Goal: Information Seeking & Learning: Learn about a topic

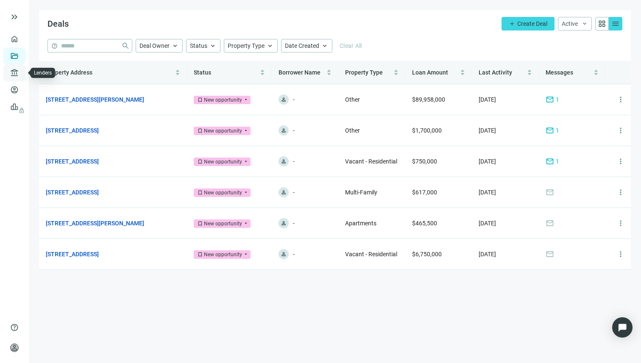
click at [21, 72] on link "Lenders" at bounding box center [32, 73] width 22 height 7
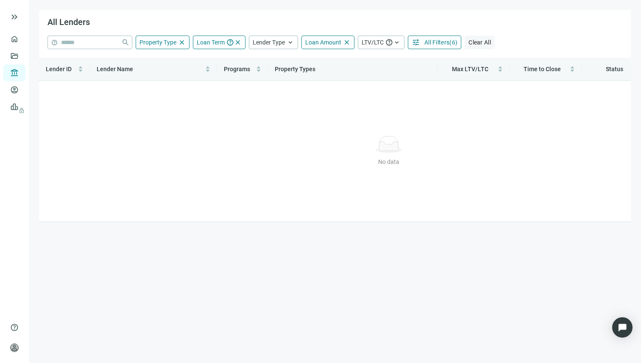
click at [477, 40] on span "Clear All" at bounding box center [479, 42] width 22 height 7
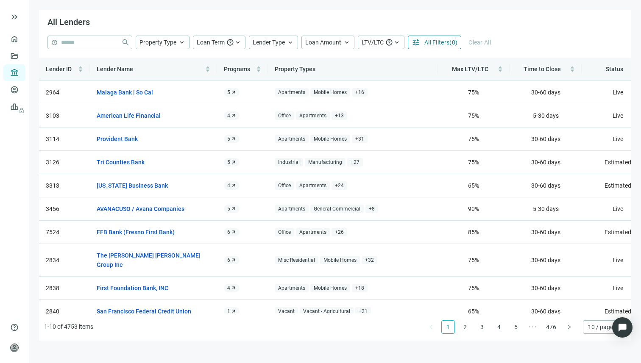
click at [433, 45] on span "All Filters" at bounding box center [436, 42] width 25 height 7
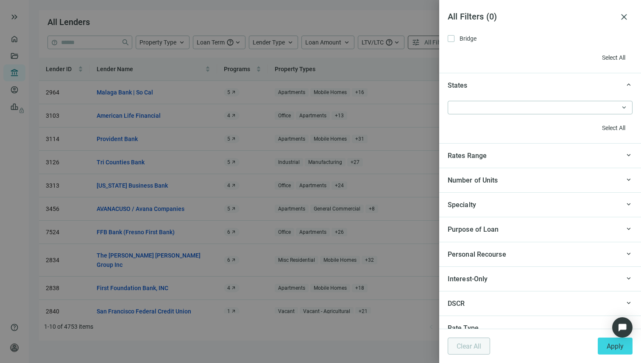
scroll to position [776, 0]
click at [596, 106] on div at bounding box center [535, 107] width 173 height 12
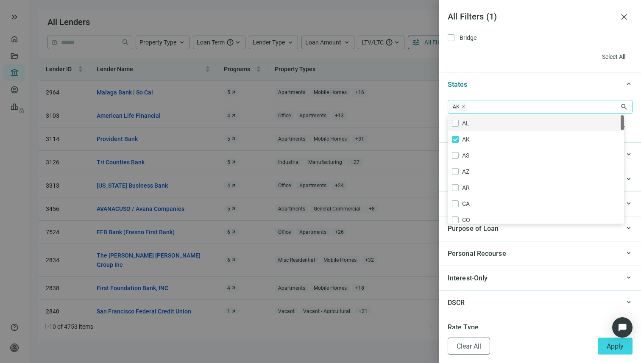
click at [544, 80] on div "States" at bounding box center [534, 84] width 172 height 11
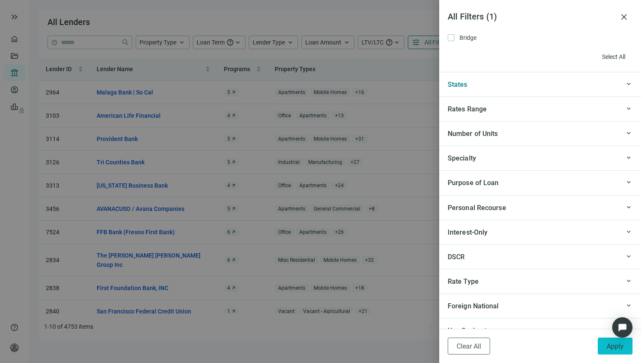
click at [612, 345] on span "Apply" at bounding box center [615, 346] width 17 height 8
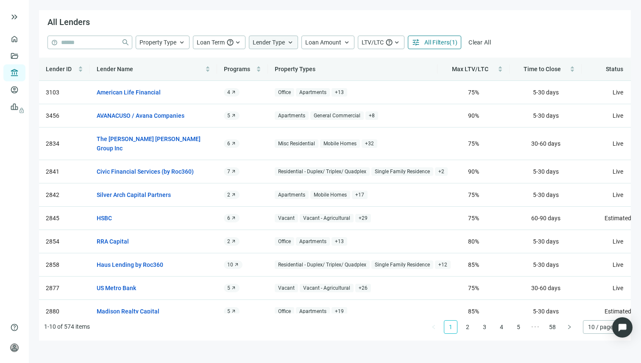
click at [273, 45] on span "Lender Type" at bounding box center [269, 42] width 32 height 7
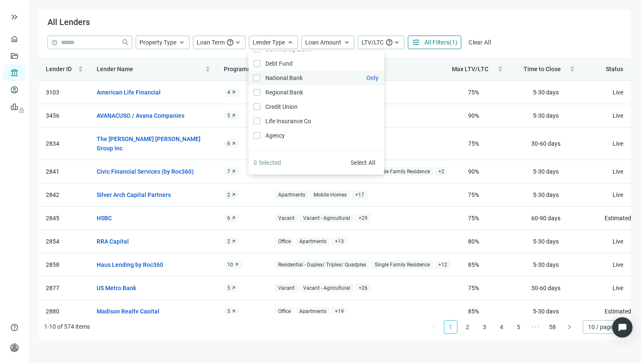
scroll to position [13, 0]
click at [449, 42] on span "( 1 )" at bounding box center [453, 42] width 8 height 7
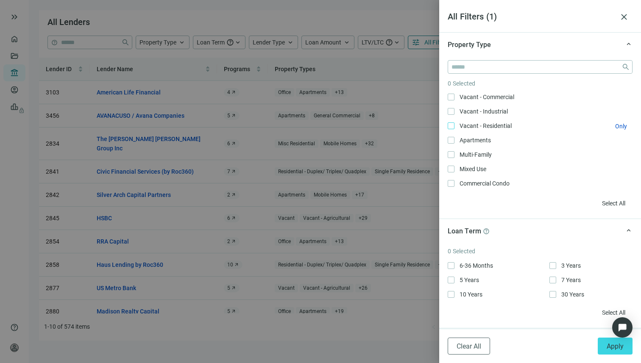
scroll to position [0, 0]
click at [473, 68] on input "search" at bounding box center [534, 67] width 167 height 13
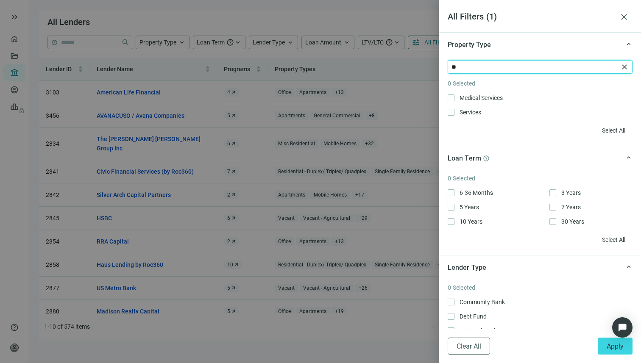
type input "*"
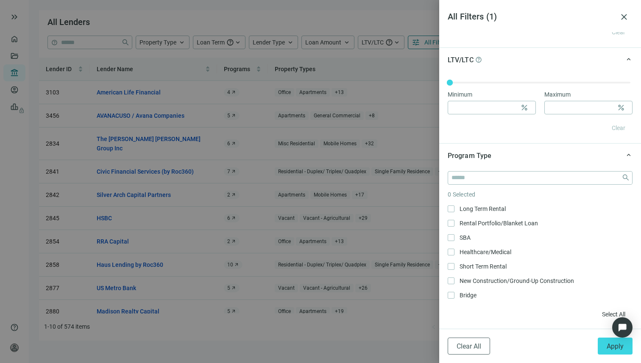
scroll to position [520, 0]
click at [512, 181] on input "search" at bounding box center [534, 176] width 167 height 13
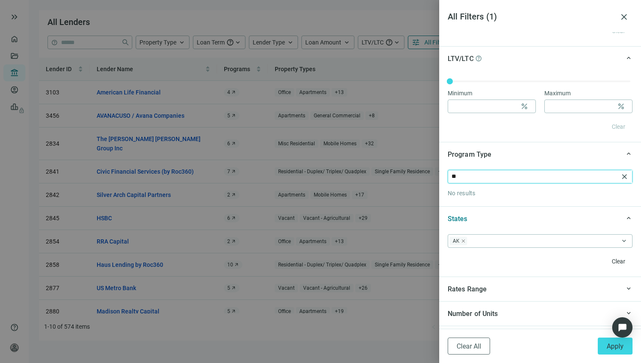
type input "*"
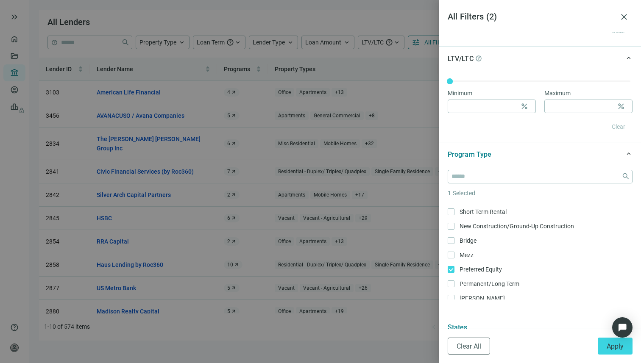
scroll to position [60, 0]
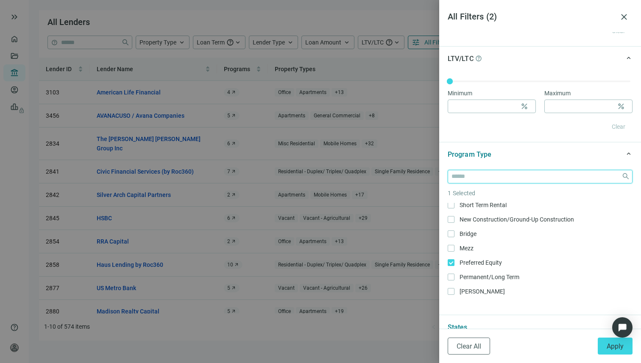
click at [494, 182] on input "search" at bounding box center [534, 176] width 167 height 13
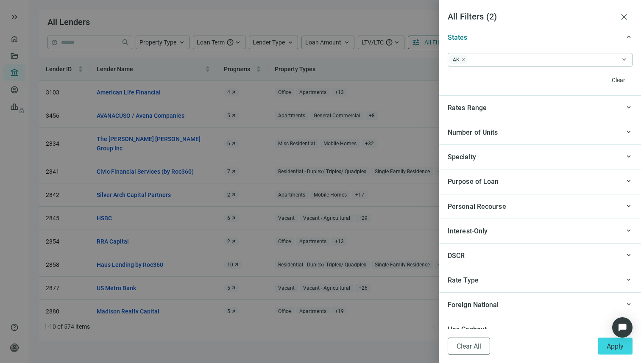
scroll to position [731, 0]
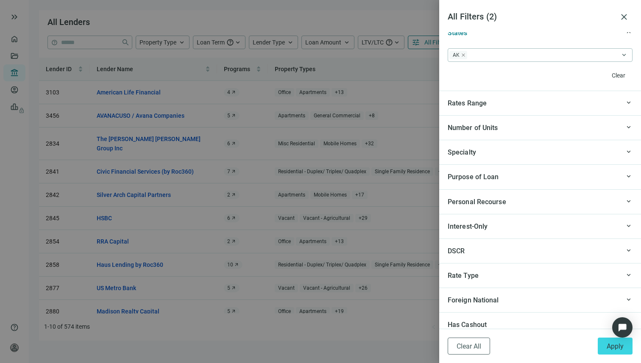
type input "******"
click at [602, 156] on div "Specialty" at bounding box center [534, 152] width 172 height 11
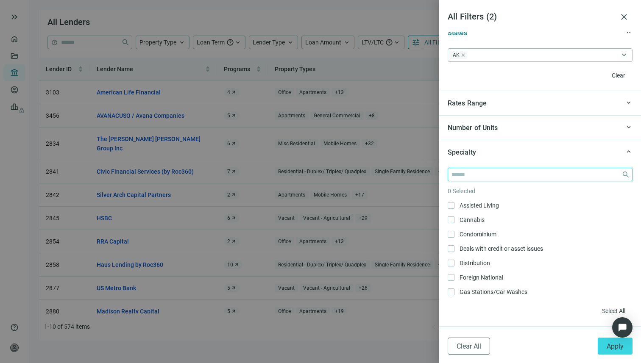
click at [505, 178] on input "search" at bounding box center [534, 174] width 167 height 13
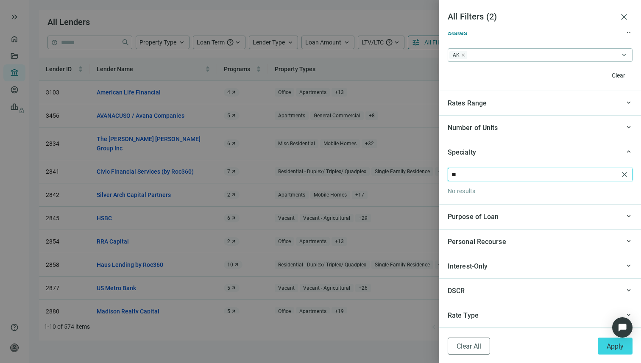
type input "*"
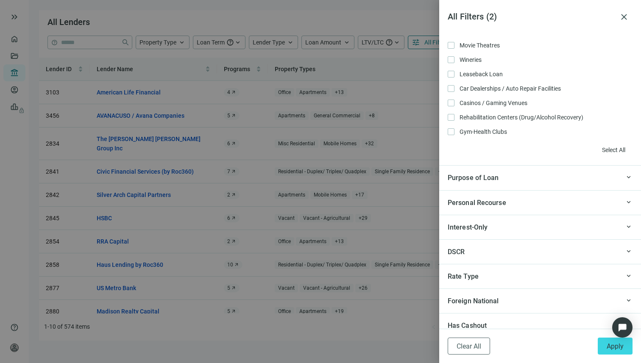
scroll to position [893, 0]
click at [588, 177] on div "Purpose of Loan" at bounding box center [534, 176] width 172 height 11
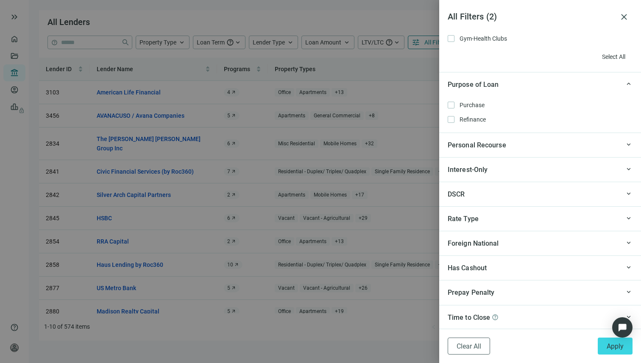
scroll to position [986, 0]
click at [613, 351] on button "Apply" at bounding box center [615, 346] width 35 height 17
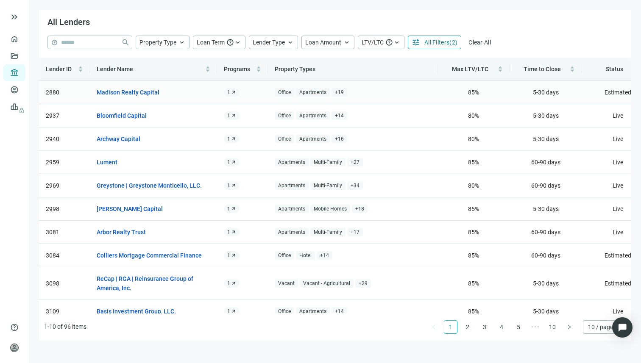
click at [310, 93] on span "Apartments" at bounding box center [313, 92] width 34 height 9
click at [150, 94] on link "Madison Realty Capital" at bounding box center [128, 92] width 63 height 9
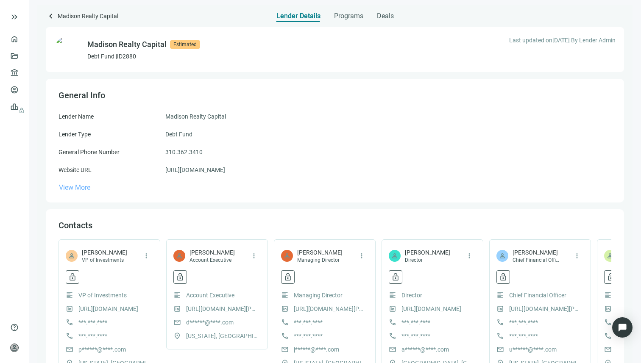
click at [75, 189] on span "View More" at bounding box center [74, 188] width 31 height 8
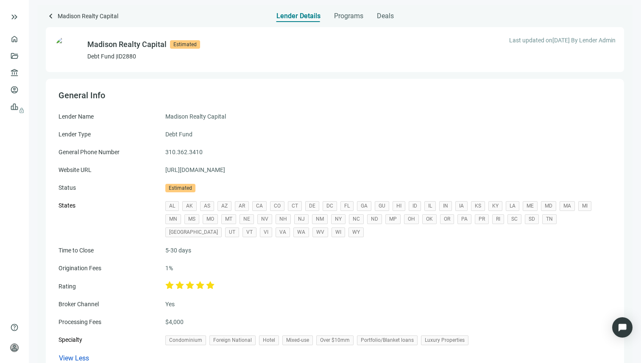
click at [52, 20] on span "keyboard_arrow_left" at bounding box center [51, 16] width 10 height 10
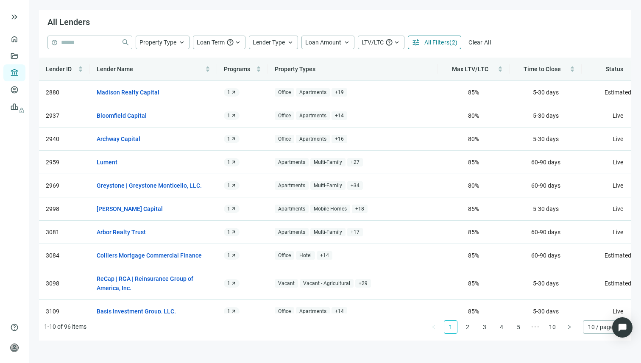
click at [448, 44] on span "All Filters" at bounding box center [436, 42] width 25 height 7
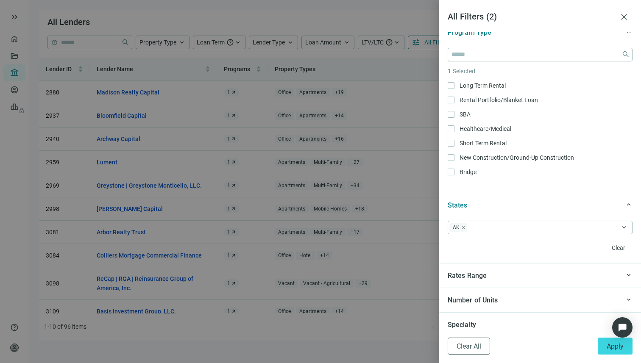
scroll to position [652, 0]
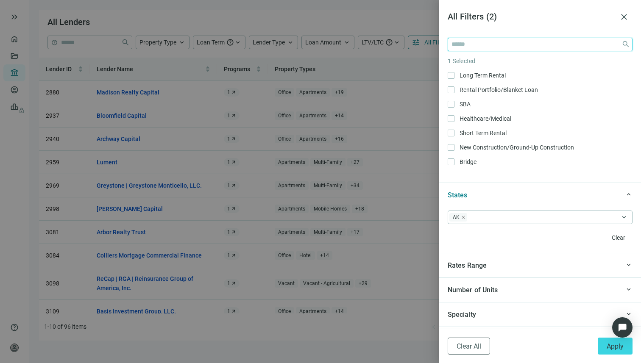
click at [481, 49] on input "search" at bounding box center [534, 44] width 167 height 13
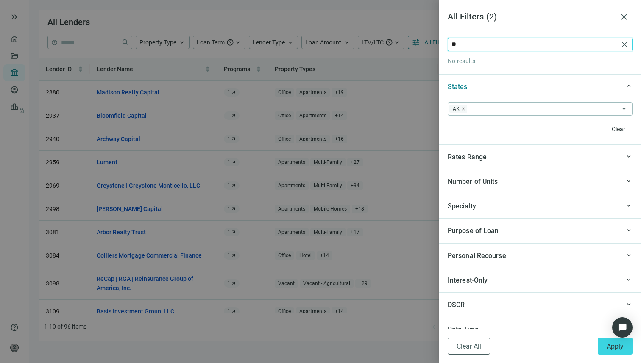
type input "*"
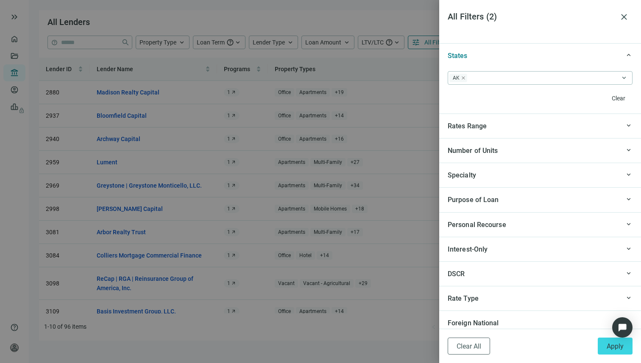
scroll to position [792, 0]
click at [575, 175] on div "Specialty" at bounding box center [534, 174] width 172 height 11
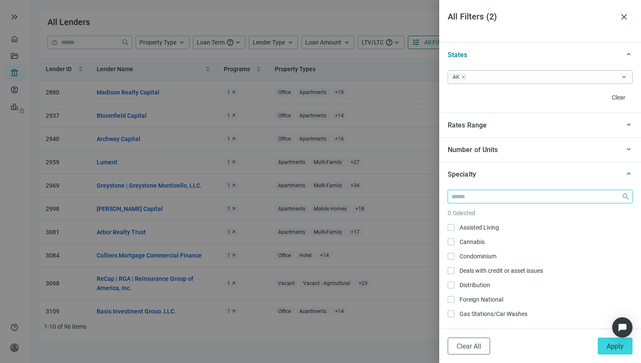
click at [502, 198] on input "search" at bounding box center [534, 196] width 167 height 13
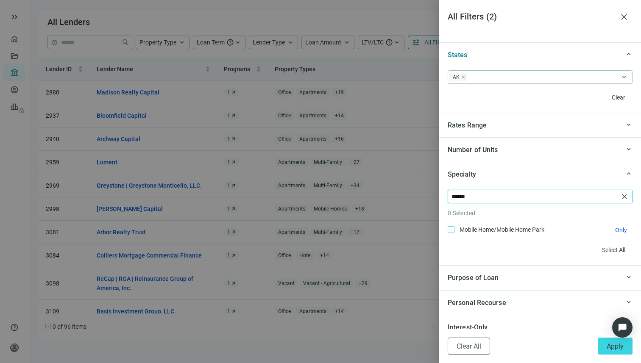
type input "******"
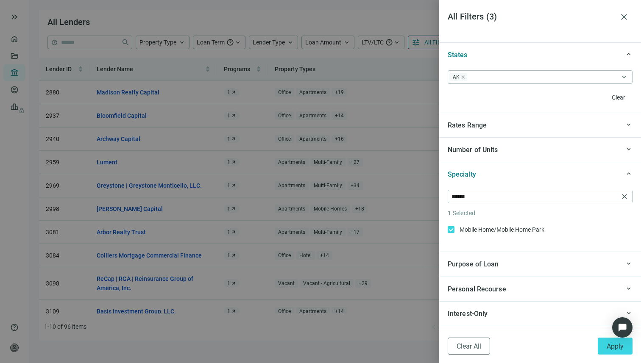
click at [618, 348] on span "Apply" at bounding box center [615, 346] width 17 height 8
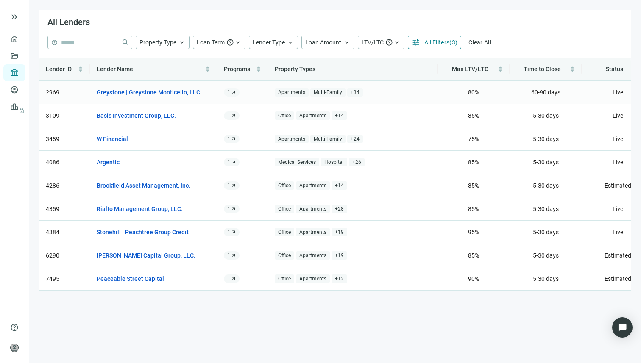
click at [285, 90] on span "Apartments" at bounding box center [292, 92] width 34 height 9
click at [180, 93] on link "Greystone | Greystone Monticello, LLC." at bounding box center [149, 92] width 105 height 9
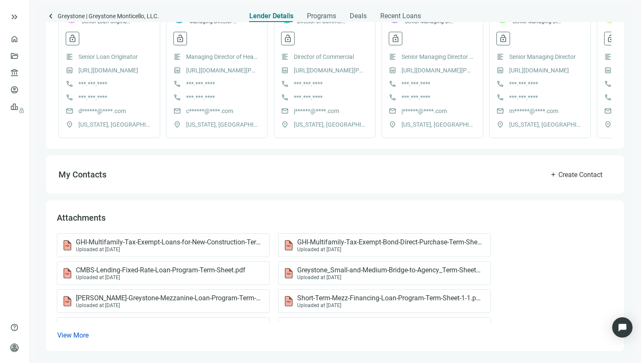
scroll to position [283, 0]
click at [326, 242] on span "GHI-Multifamily-Tax-Exempt-Bond-Direct-Purchase-Term-Sheet.pdf" at bounding box center [389, 242] width 185 height 8
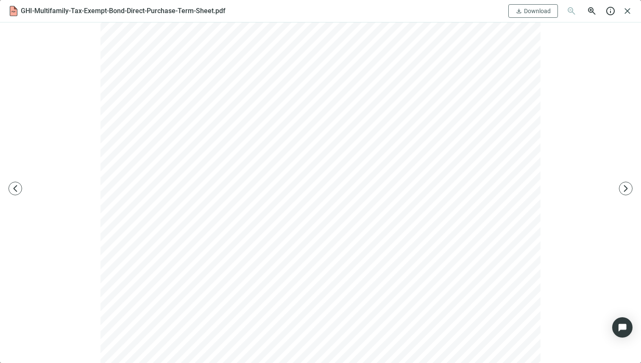
scroll to position [0, 0]
drag, startPoint x: 634, startPoint y: 12, endPoint x: 626, endPoint y: 14, distance: 8.2
click at [634, 12] on div "GHI-Multifamily-Tax-Exempt-Bond-Direct-Purchase-Term-Sheet.pdf download Downloa…" at bounding box center [320, 11] width 641 height 22
click at [625, 14] on span "close" at bounding box center [627, 11] width 10 height 10
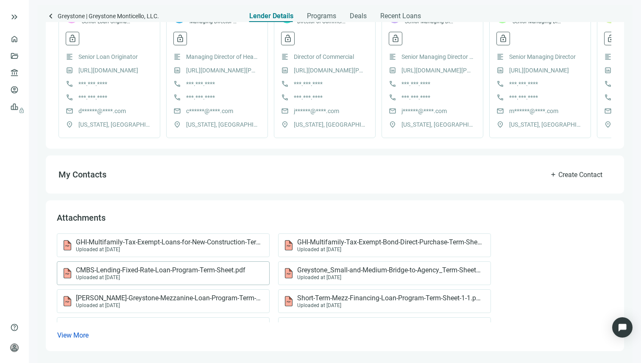
scroll to position [283, 0]
click at [82, 337] on span "View More" at bounding box center [72, 335] width 31 height 8
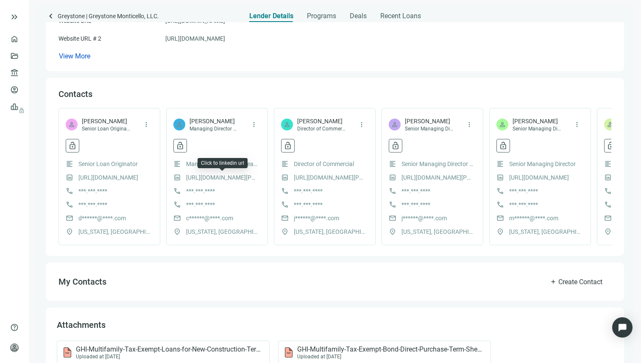
scroll to position [0, 0]
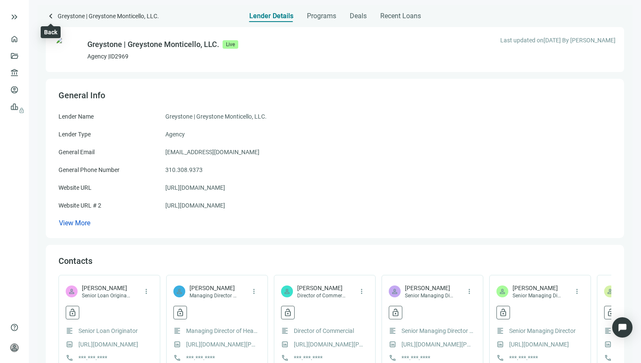
click at [53, 13] on span "keyboard_arrow_left" at bounding box center [51, 16] width 10 height 10
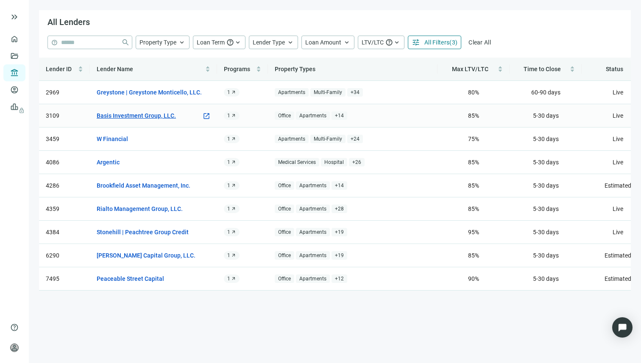
click at [142, 115] on link "Basis Investment Group, LLC." at bounding box center [136, 115] width 79 height 9
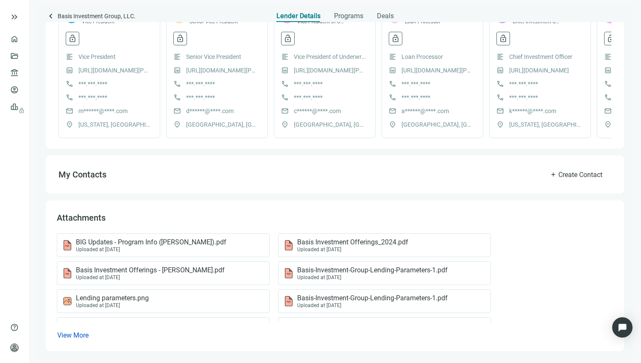
scroll to position [265, 0]
click at [320, 244] on span "Basis Investment Offerings_2024.pdf" at bounding box center [352, 242] width 111 height 8
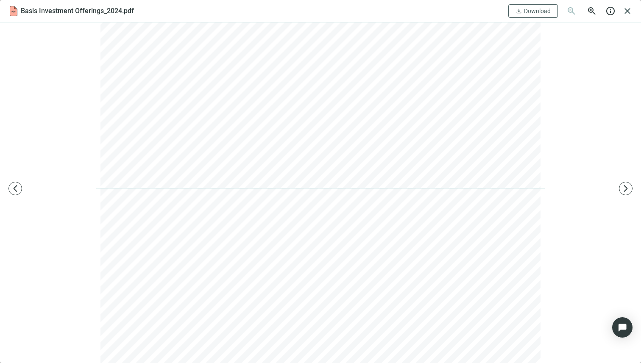
scroll to position [0, 0]
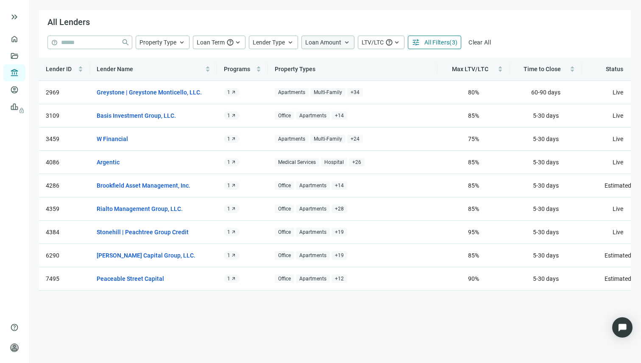
click at [326, 41] on span "Loan Amount" at bounding box center [323, 42] width 36 height 7
click at [336, 65] on input at bounding box center [375, 62] width 111 height 13
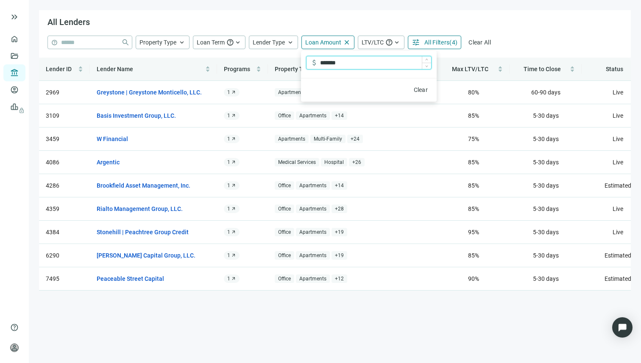
type input "*******"
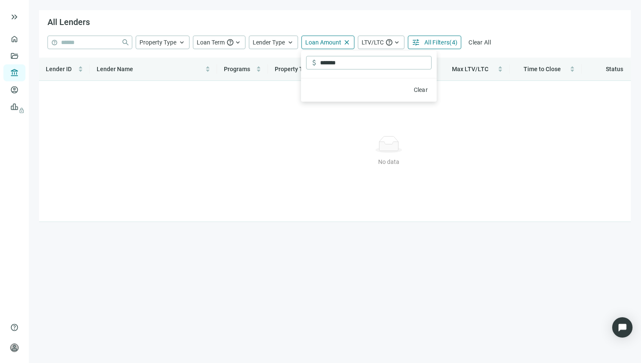
click at [519, 40] on div "help close Property Type keyboard_arrow_up Loan Term help keyboard_arrow_up Len…" at bounding box center [334, 43] width 575 height 14
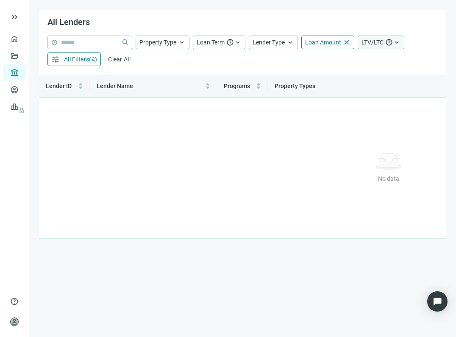
click at [377, 43] on span "LTV/LTC" at bounding box center [373, 42] width 22 height 7
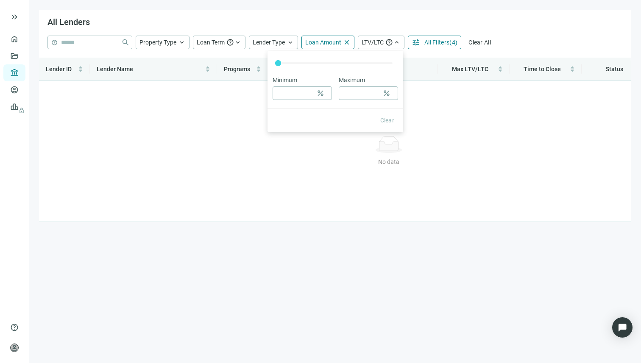
click at [424, 43] on span "All Filters" at bounding box center [436, 42] width 25 height 7
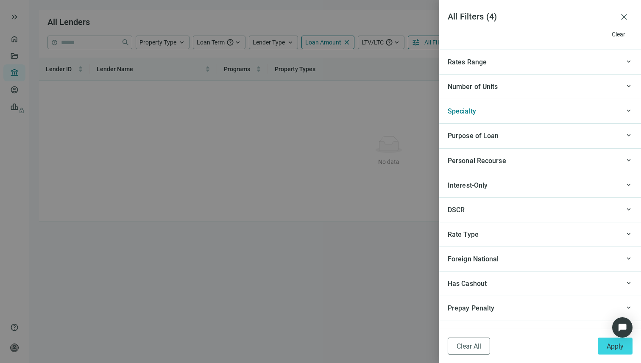
scroll to position [872, 0]
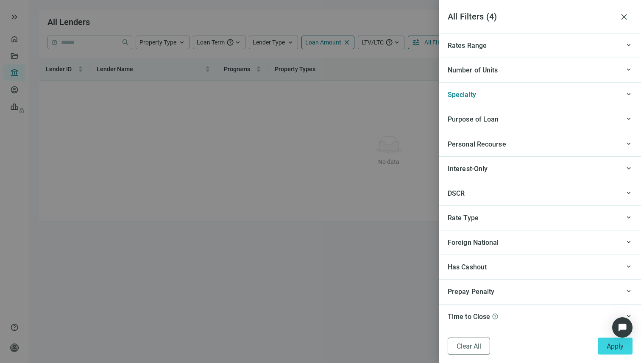
click at [510, 102] on div "keyboard_arrow_up Specialty" at bounding box center [540, 94] width 202 height 25
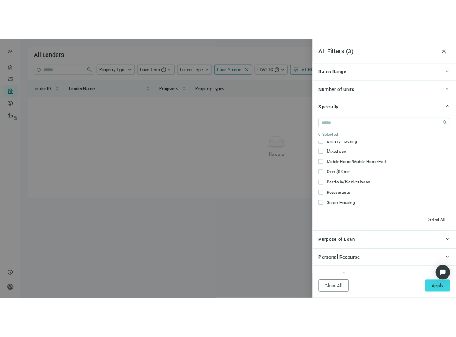
scroll to position [164, 0]
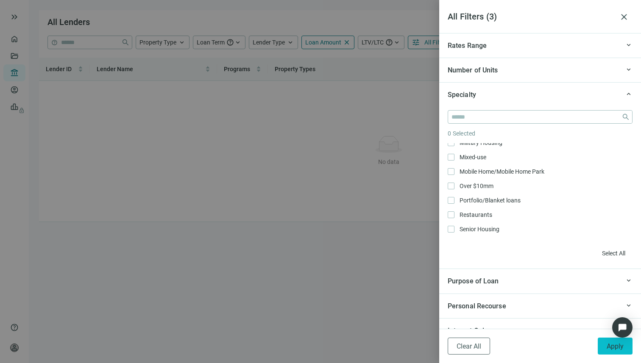
click at [606, 348] on button "Apply" at bounding box center [615, 346] width 35 height 17
